Goal: Transaction & Acquisition: Purchase product/service

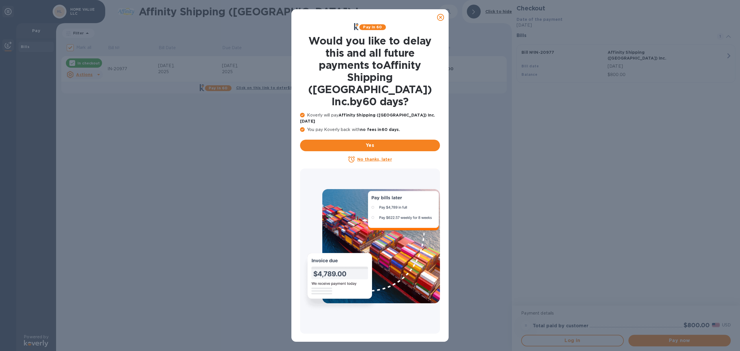
click at [440, 18] on icon at bounding box center [440, 17] width 7 height 7
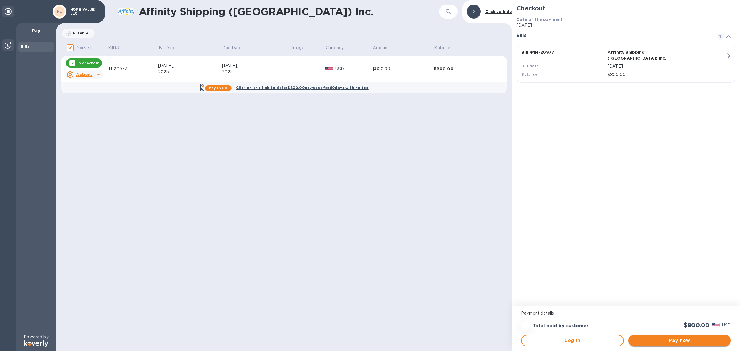
click at [648, 337] on span "Pay now" at bounding box center [679, 340] width 93 height 7
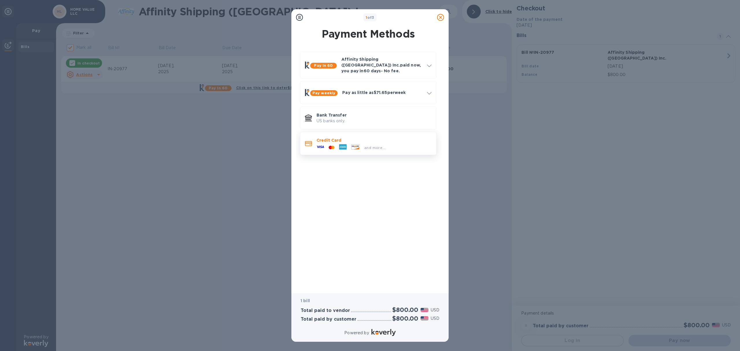
click at [323, 143] on icon at bounding box center [321, 147] width 8 height 8
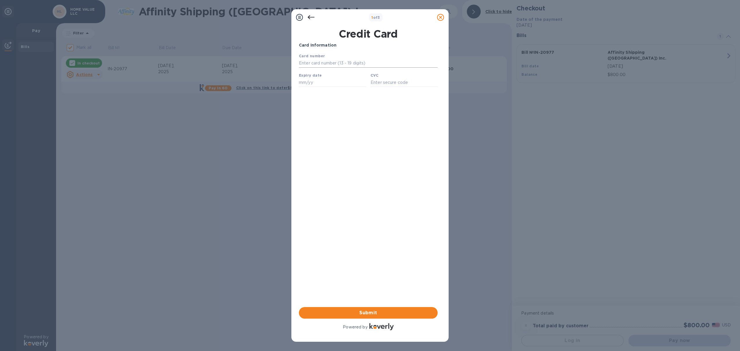
click at [337, 64] on input "text" at bounding box center [368, 63] width 139 height 9
type input "[CREDIT_CARD_NUMBER]"
type input "10/28"
click at [394, 85] on input "text" at bounding box center [404, 82] width 67 height 9
click at [389, 81] on input "text" at bounding box center [404, 82] width 67 height 9
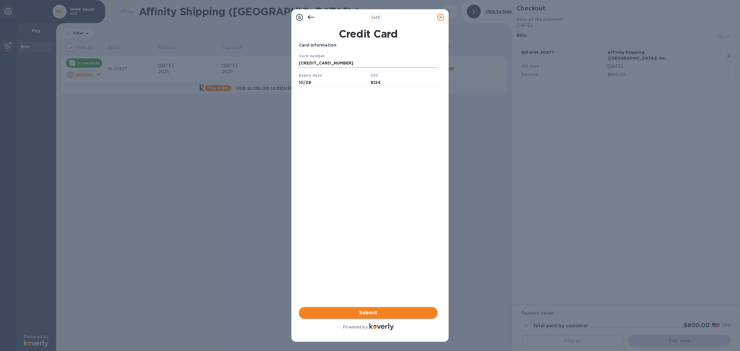
type input "8124"
click at [340, 310] on span "Submit" at bounding box center [369, 312] width 130 height 7
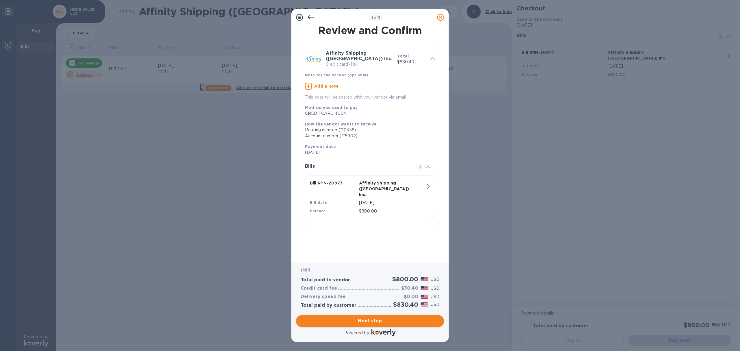
click at [373, 319] on span "Next step" at bounding box center [370, 321] width 139 height 7
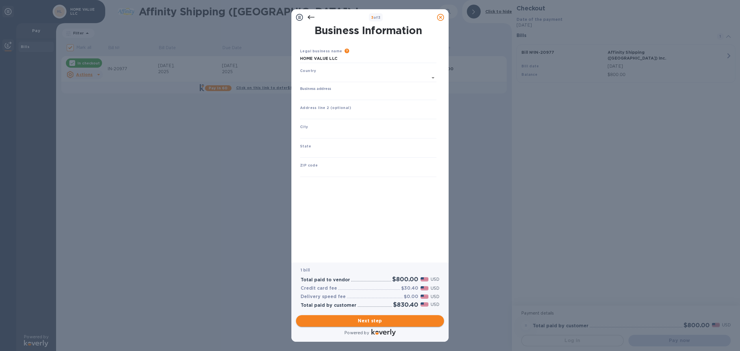
type input "[GEOGRAPHIC_DATA]"
click at [325, 95] on input "Business address" at bounding box center [368, 94] width 137 height 9
type input "[GEOGRAPHIC_DATA]"
click at [320, 132] on input "text" at bounding box center [368, 133] width 137 height 9
type input "[GEOGRAPHIC_DATA]"
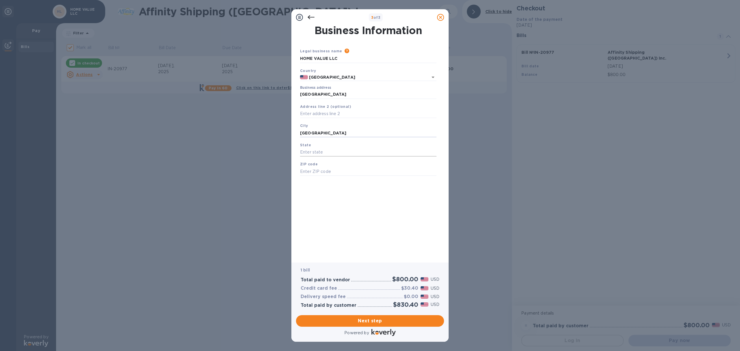
click at [319, 150] on input "text" at bounding box center [368, 152] width 137 height 9
type input "[US_STATE]"
click at [320, 174] on input "text" at bounding box center [368, 171] width 137 height 9
type input "60004"
click at [355, 325] on button "Next step" at bounding box center [370, 321] width 148 height 12
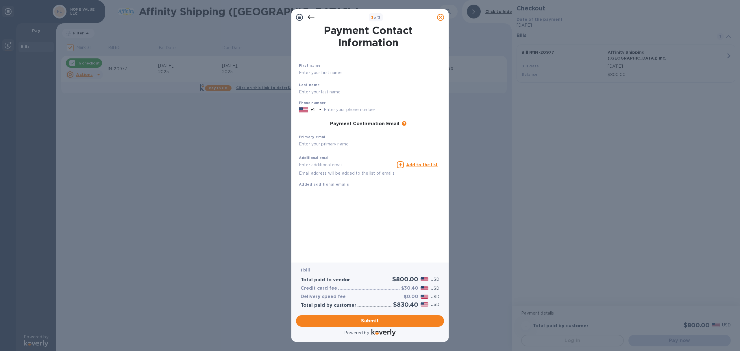
click at [329, 76] on input "text" at bounding box center [368, 73] width 139 height 9
type input "Baruch"
type input "Nudman"
drag, startPoint x: 325, startPoint y: 106, endPoint x: 335, endPoint y: 105, distance: 9.9
click at [325, 106] on div at bounding box center [320, 110] width 9 height 10
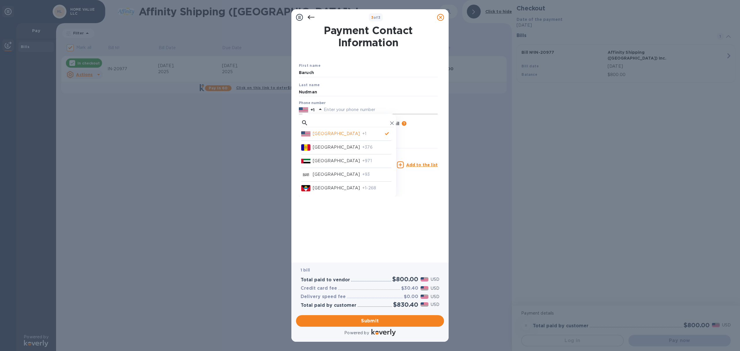
click at [338, 109] on input "text" at bounding box center [381, 110] width 114 height 9
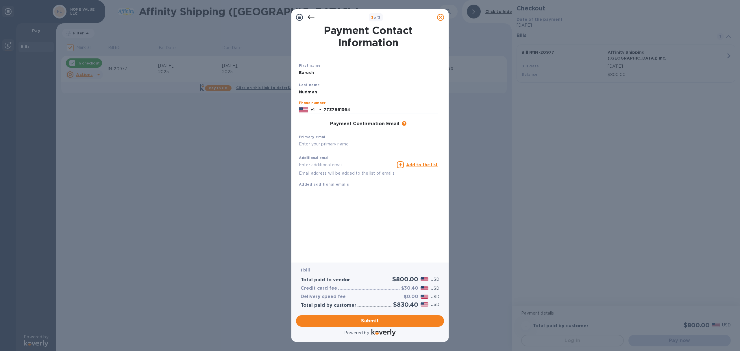
type input "7737961364"
click at [360, 208] on div "Payment Contact Information First name [PERSON_NAME] Last name Nudman Phone num…" at bounding box center [370, 139] width 142 height 229
click at [367, 322] on span "Submit" at bounding box center [370, 321] width 139 height 7
click at [327, 149] on input "text" at bounding box center [368, 144] width 139 height 9
type input "[EMAIL_ADDRESS][DOMAIN_NAME]"
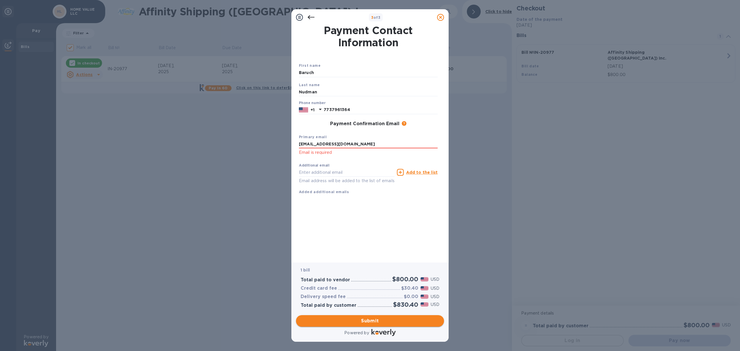
click at [368, 322] on span "Submit" at bounding box center [370, 321] width 139 height 7
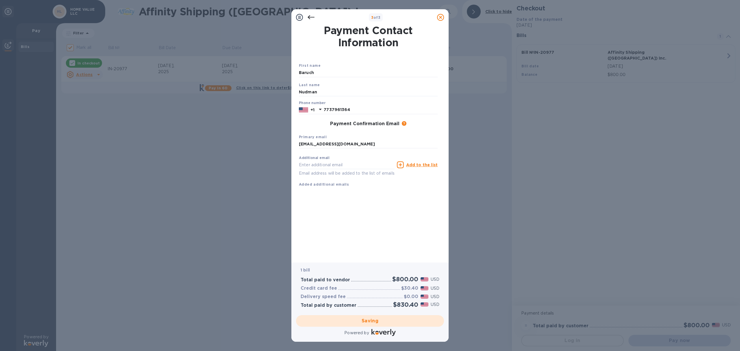
checkbox input "false"
